Goal: Entertainment & Leisure: Consume media (video, audio)

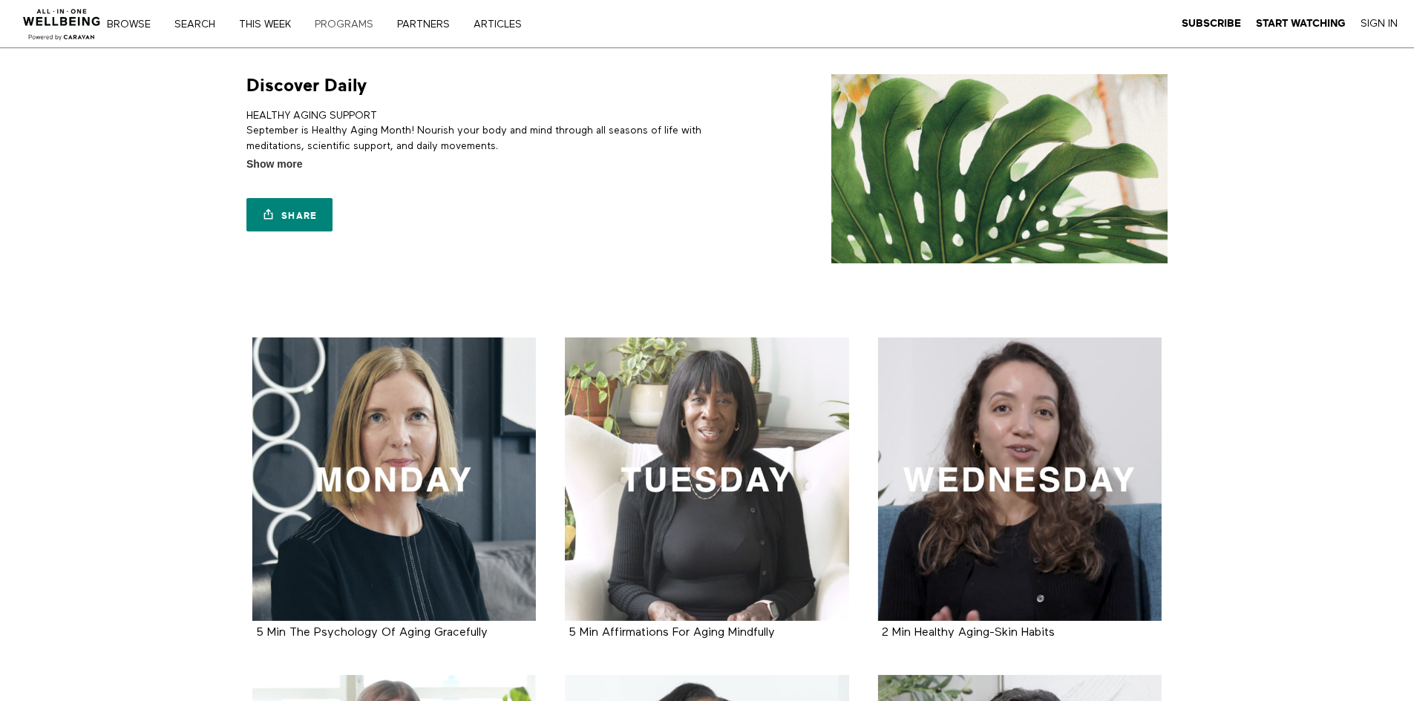
click at [349, 27] on link "PROGRAMS" at bounding box center [348, 24] width 79 height 10
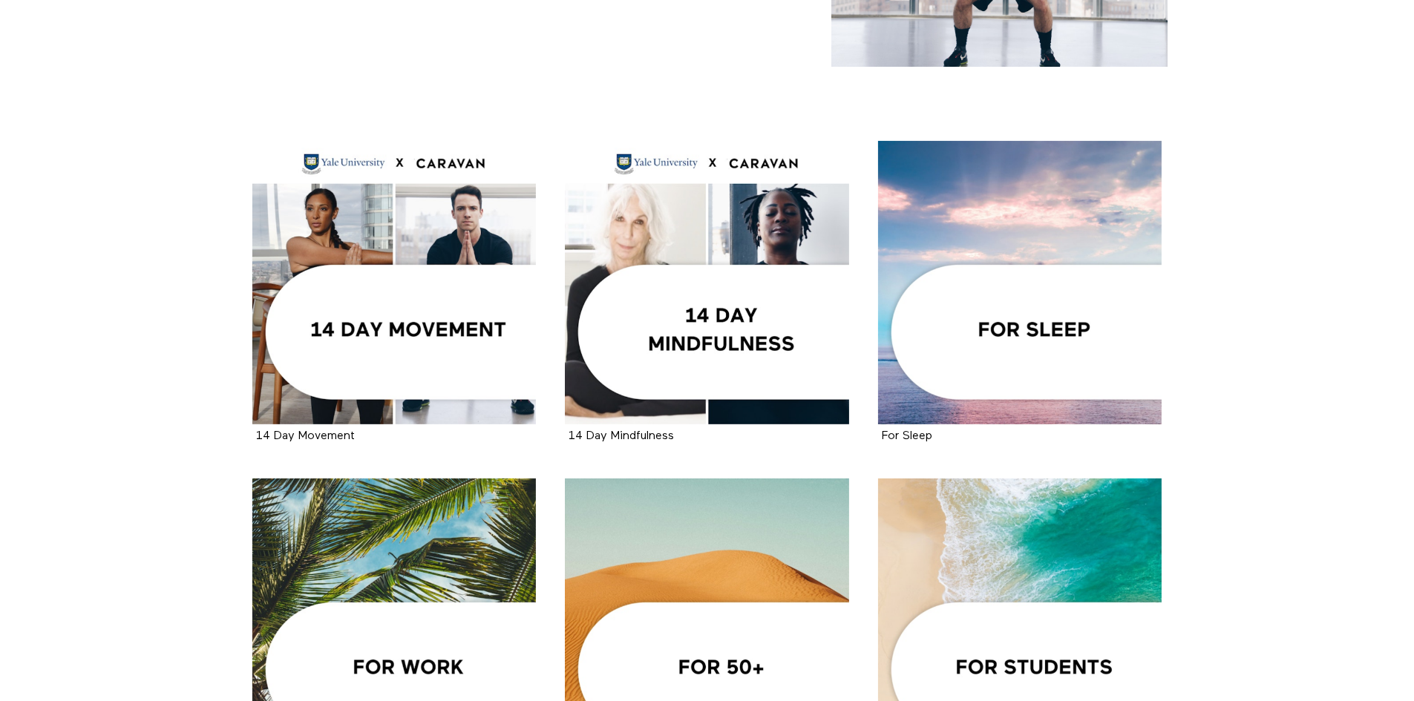
scroll to position [223, 0]
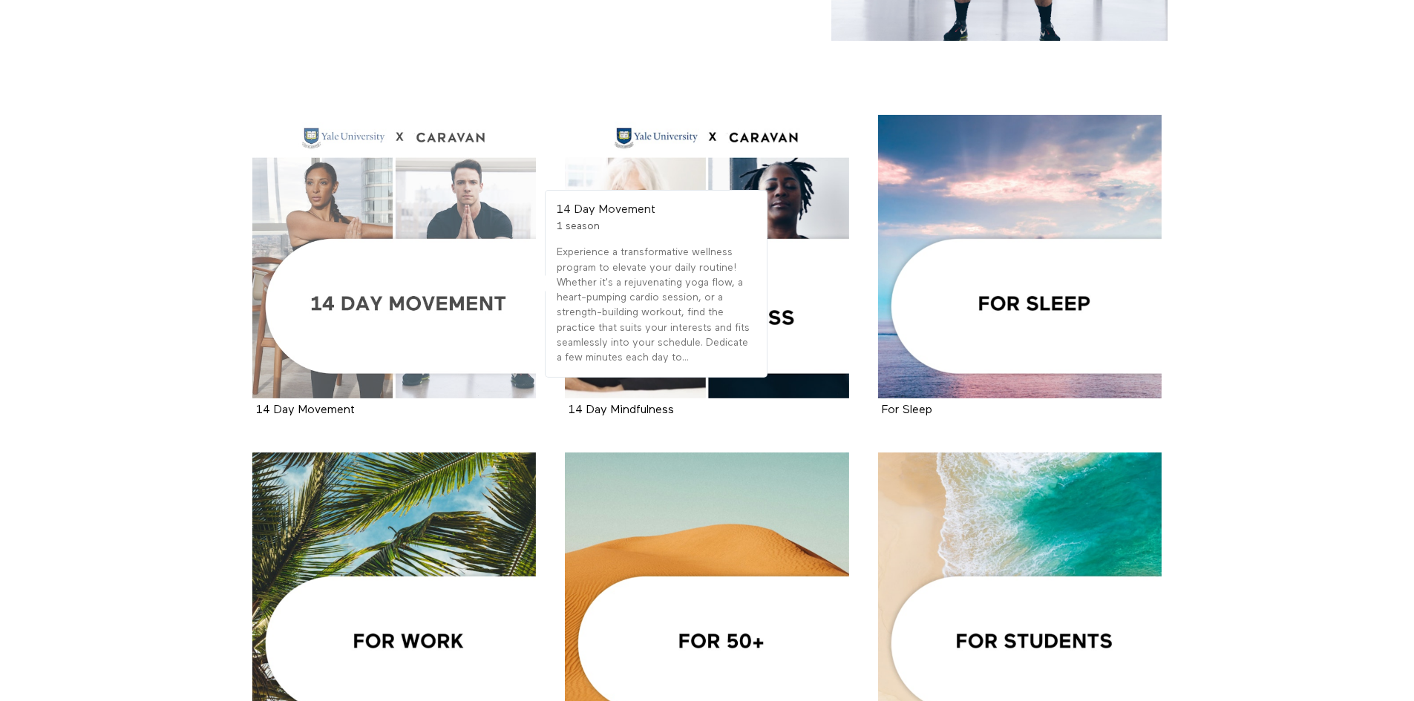
click at [391, 297] on div at bounding box center [394, 257] width 284 height 284
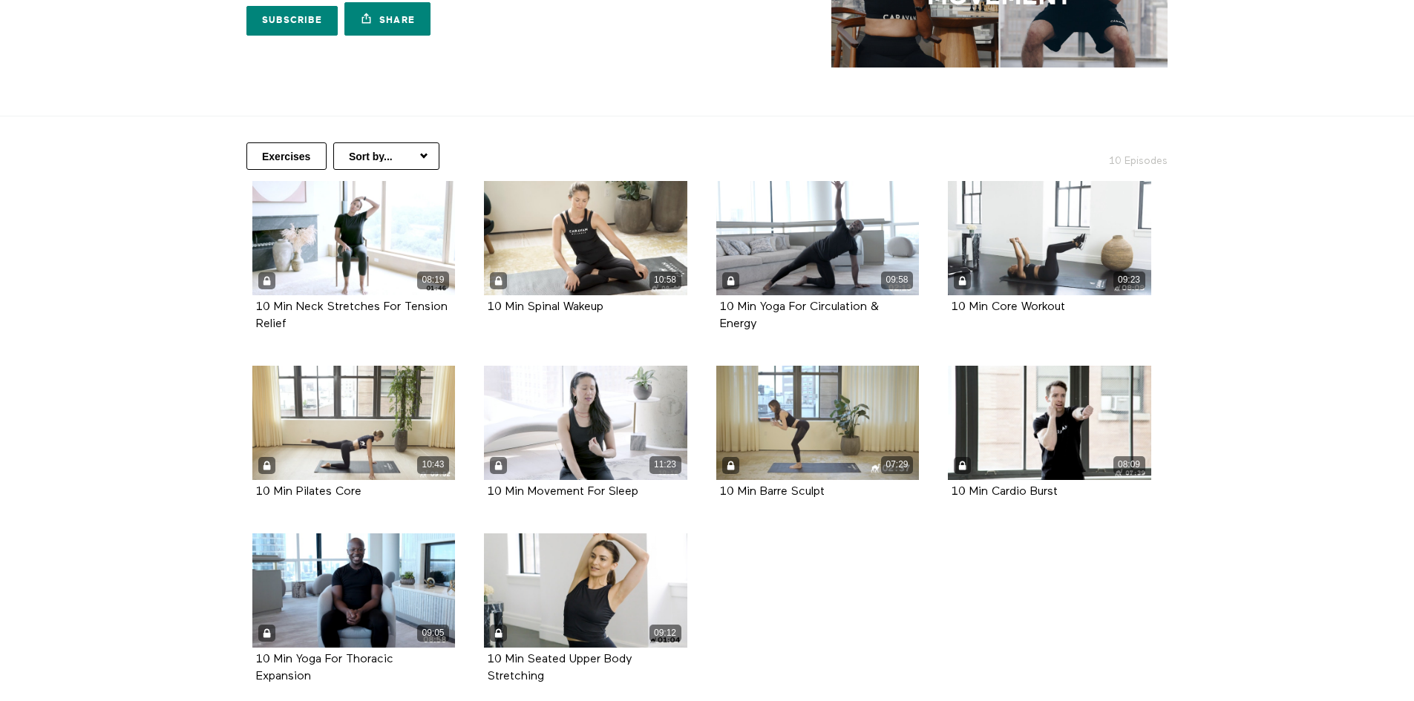
scroll to position [223, 0]
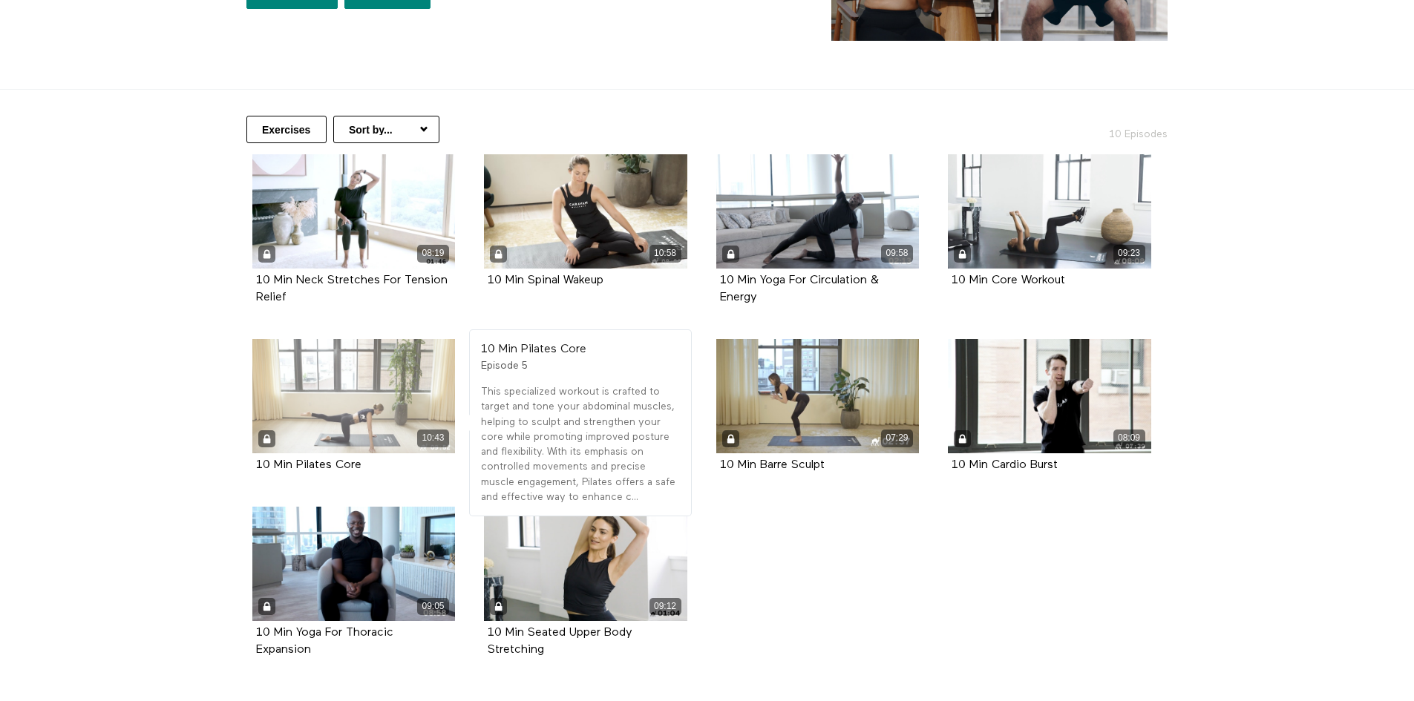
click at [351, 416] on div "10:43" at bounding box center [353, 396] width 203 height 114
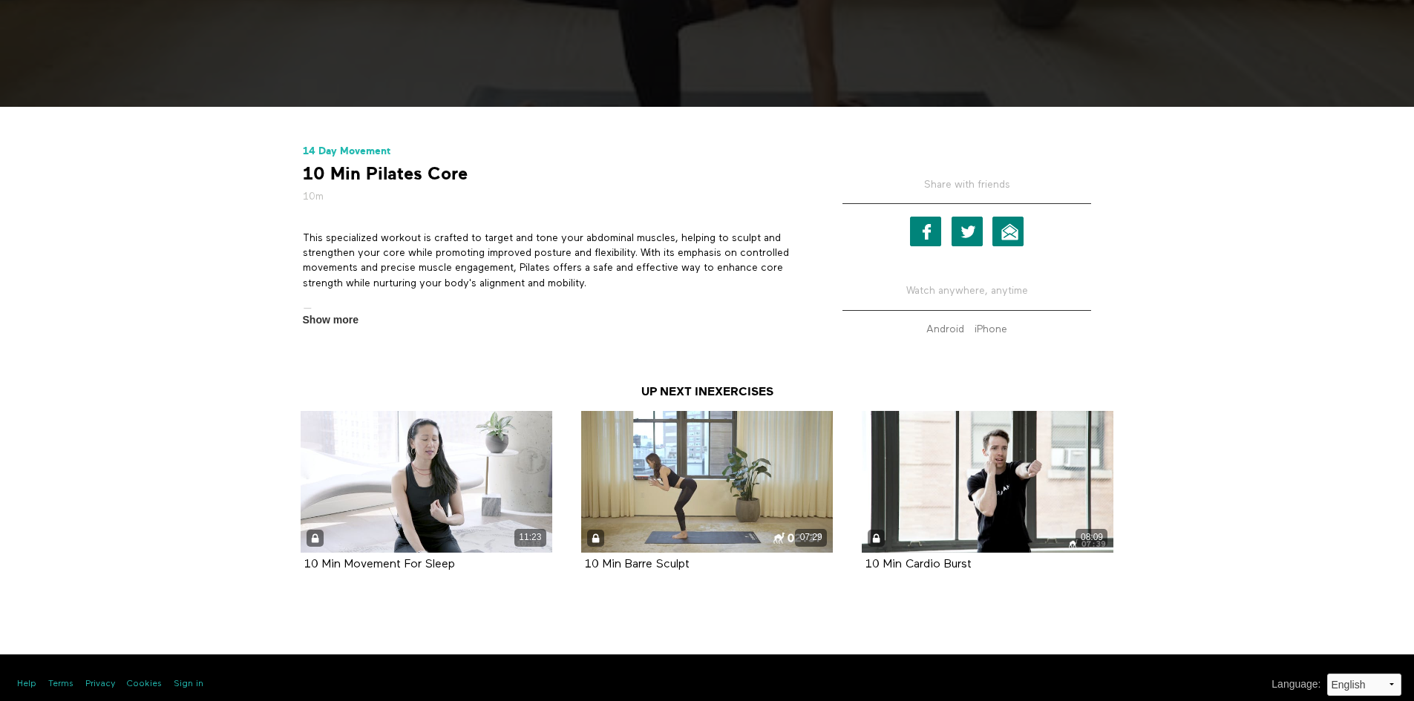
scroll to position [516, 0]
